Goal: Find contact information: Find contact information

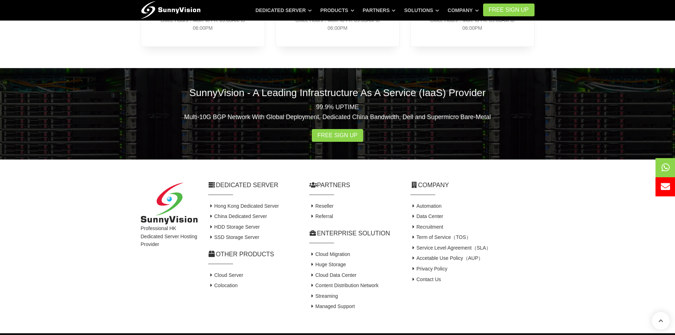
scroll to position [425, 0]
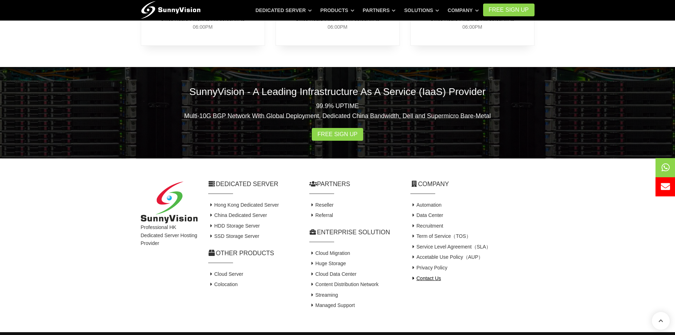
click at [425, 280] on link "Contact Us" at bounding box center [425, 278] width 31 height 6
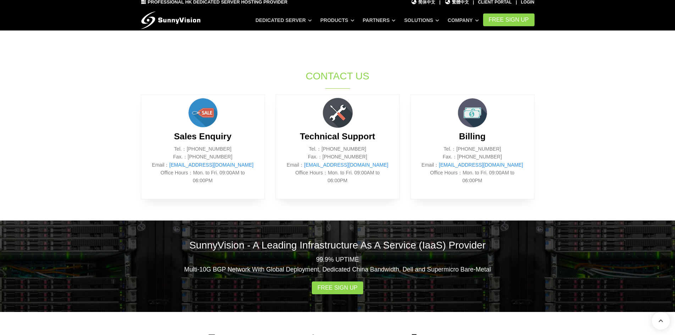
scroll to position [284, 0]
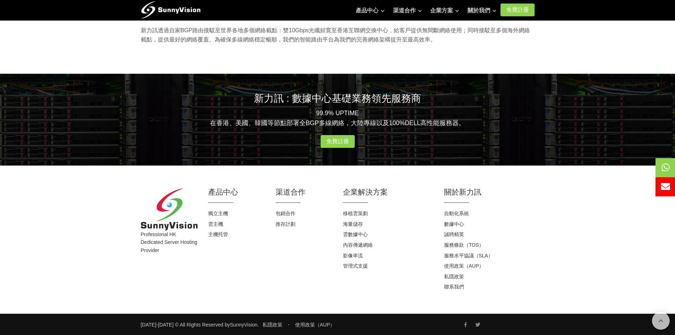
scroll to position [645, 0]
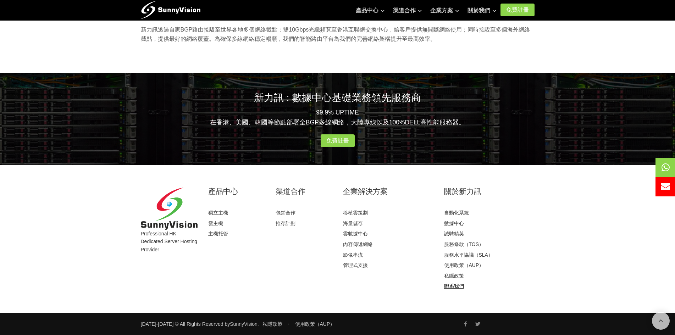
click at [448, 286] on link "聯系我們" at bounding box center [454, 286] width 20 height 6
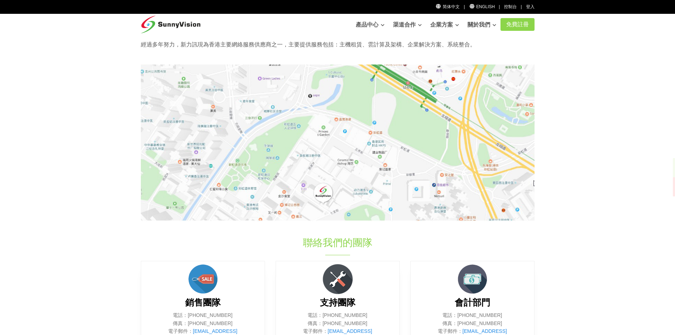
scroll to position [106, 0]
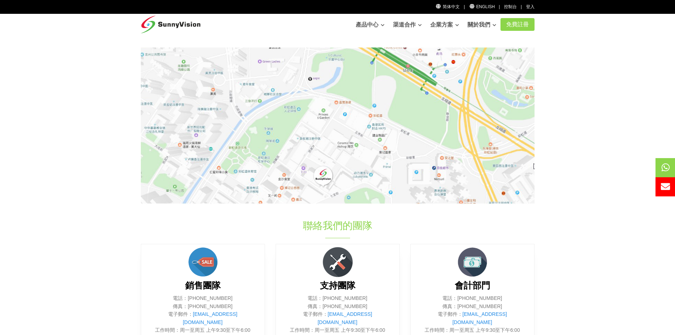
click at [321, 178] on img at bounding box center [338, 126] width 394 height 157
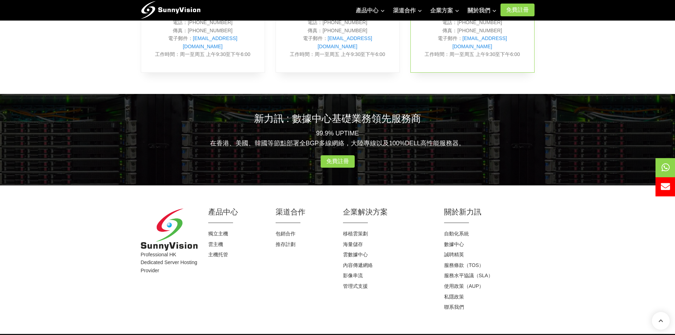
scroll to position [390, 0]
